Goal: Transaction & Acquisition: Purchase product/service

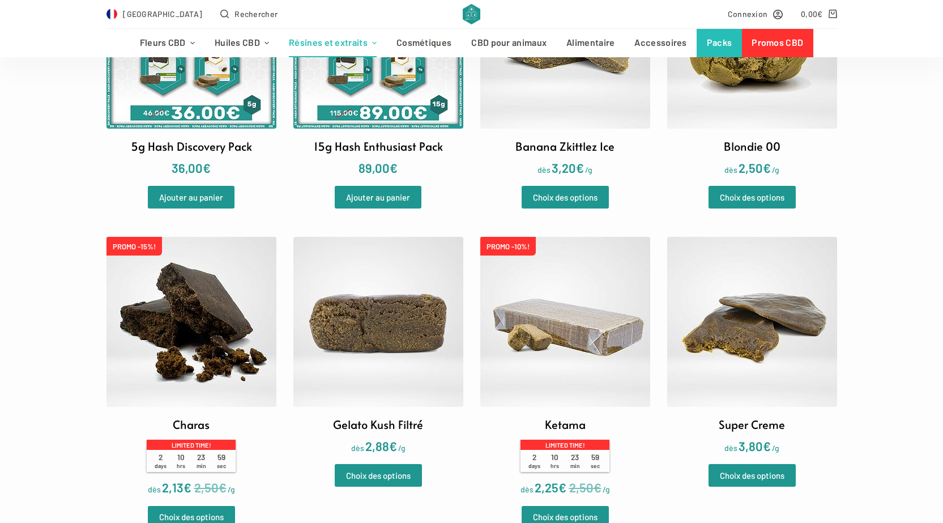
scroll to position [453, 0]
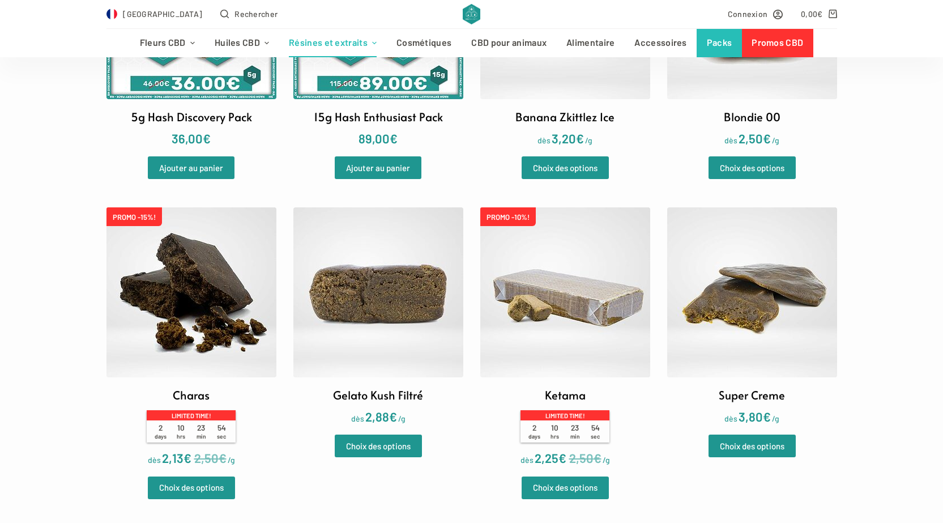
click at [713, 281] on img at bounding box center [752, 292] width 170 height 170
click at [561, 325] on img at bounding box center [565, 292] width 170 height 170
click at [788, 306] on img at bounding box center [752, 292] width 170 height 170
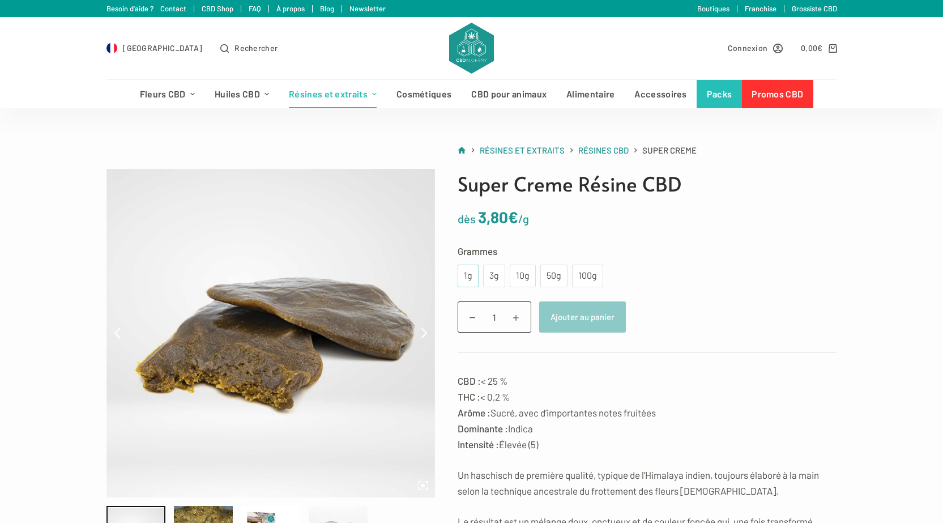
click at [467, 273] on div "1g" at bounding box center [467, 275] width 7 height 15
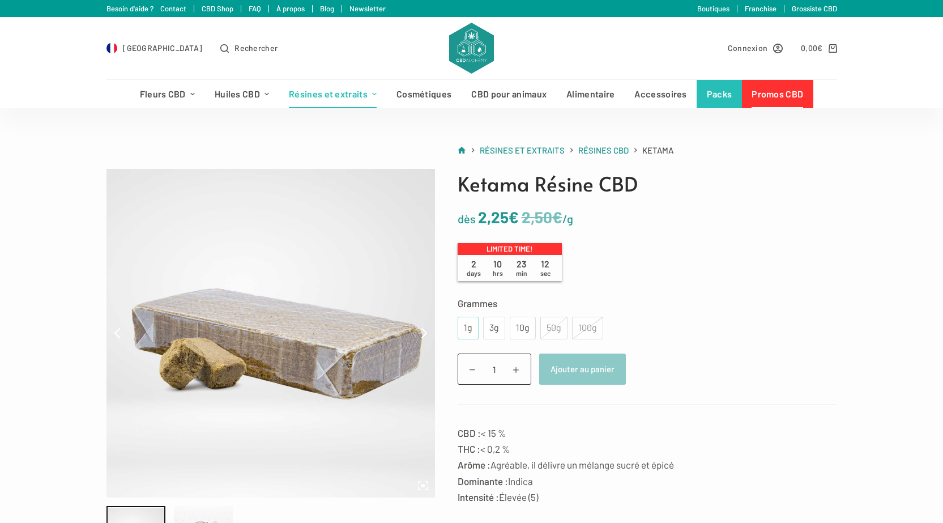
click at [472, 331] on div "1g" at bounding box center [468, 328] width 21 height 23
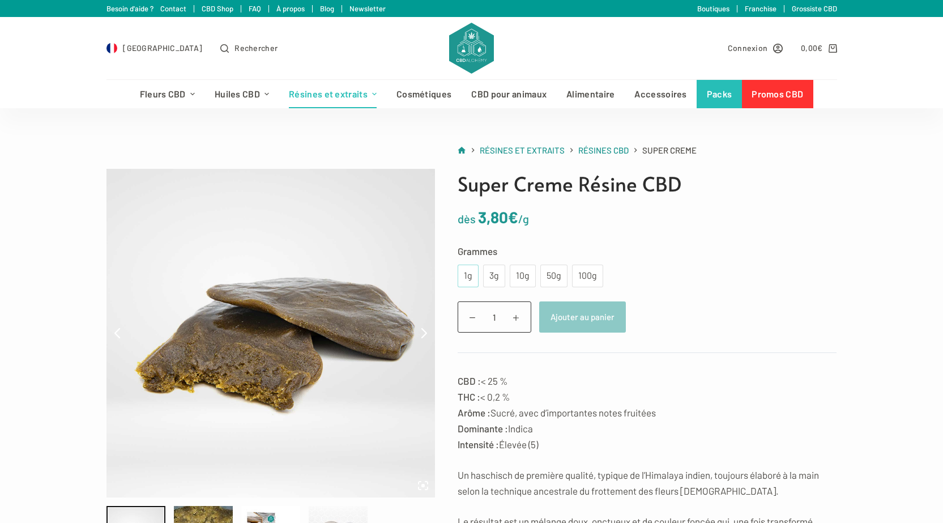
click at [469, 277] on div "1g" at bounding box center [467, 275] width 7 height 15
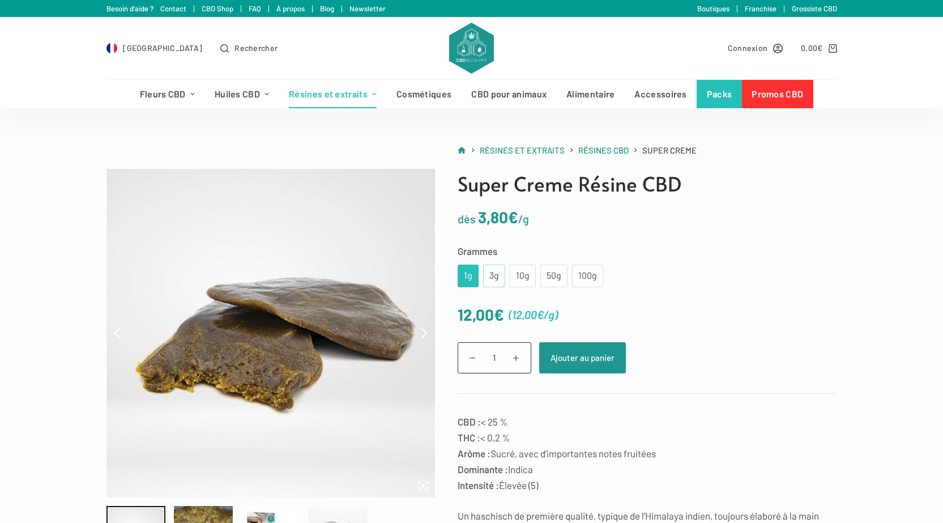
click at [490, 271] on div "3g" at bounding box center [494, 275] width 8 height 15
click at [527, 273] on div "10g" at bounding box center [522, 275] width 12 height 15
click at [552, 271] on div "50g" at bounding box center [554, 275] width 14 height 15
click at [584, 271] on div "100g" at bounding box center [588, 275] width 18 height 15
